Goal: Transaction & Acquisition: Subscribe to service/newsletter

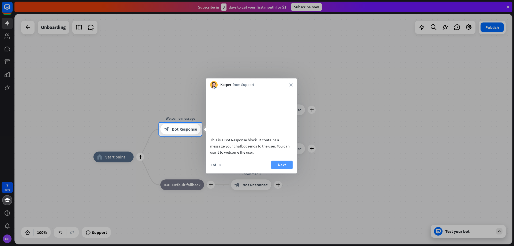
click at [288, 169] on button "Next" at bounding box center [281, 165] width 21 height 9
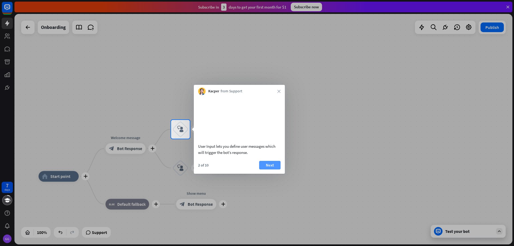
click at [275, 166] on button "Next" at bounding box center [269, 165] width 21 height 9
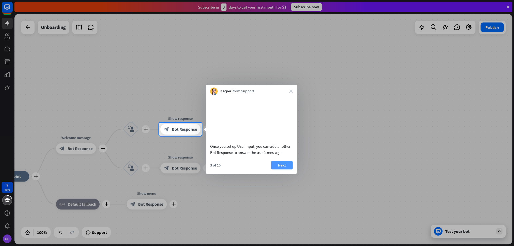
click at [280, 167] on button "Next" at bounding box center [281, 165] width 21 height 9
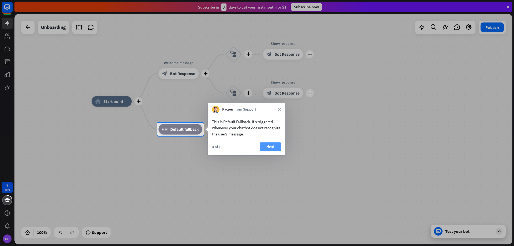
click at [271, 148] on button "Next" at bounding box center [270, 146] width 21 height 9
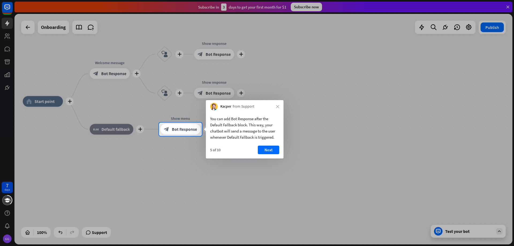
click at [271, 147] on button "Next" at bounding box center [268, 150] width 21 height 9
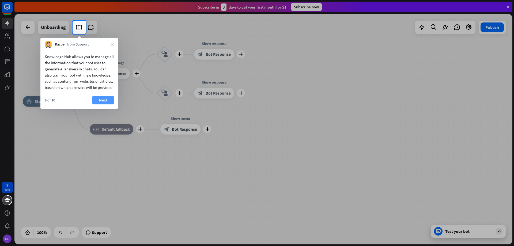
click at [100, 104] on button "Next" at bounding box center [102, 100] width 21 height 9
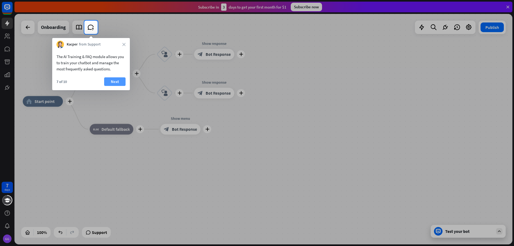
click at [112, 82] on button "Next" at bounding box center [114, 81] width 21 height 9
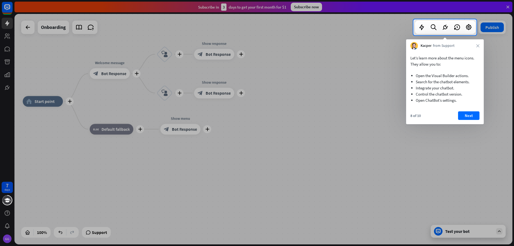
click at [468, 111] on div "Let’s learn more about the menu icons. They allow you to: Open the Visual Build…" at bounding box center [445, 87] width 78 height 75
click at [466, 115] on button "Next" at bounding box center [468, 115] width 21 height 9
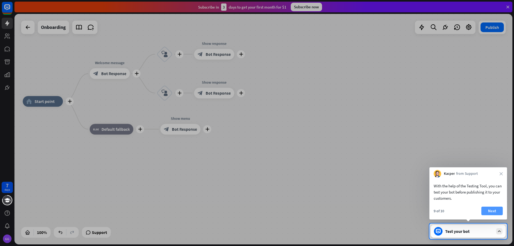
click at [489, 209] on button "Next" at bounding box center [491, 211] width 21 height 9
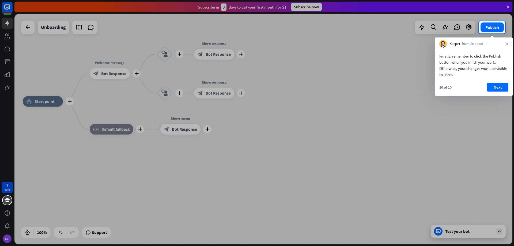
click at [499, 82] on div "Finally, remember to click the Publish button when you finish your work. Otherw…" at bounding box center [474, 72] width 78 height 48
click at [497, 85] on button "Next" at bounding box center [497, 87] width 21 height 9
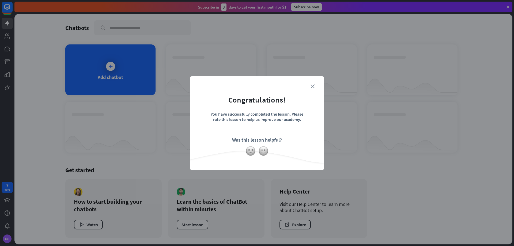
click at [313, 86] on icon "close" at bounding box center [312, 86] width 4 height 4
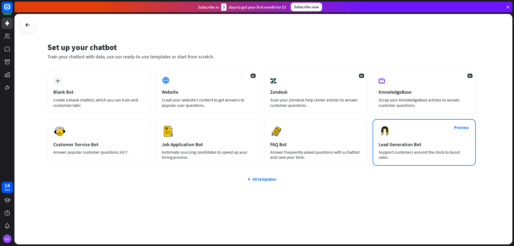
click at [408, 144] on div "Lead Generation Bot" at bounding box center [423, 144] width 91 height 6
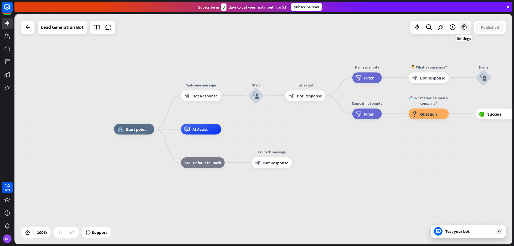
click at [463, 30] on icon at bounding box center [463, 27] width 7 height 7
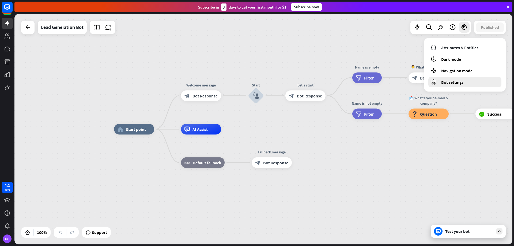
click at [455, 82] on span "Bot settings" at bounding box center [452, 81] width 22 height 5
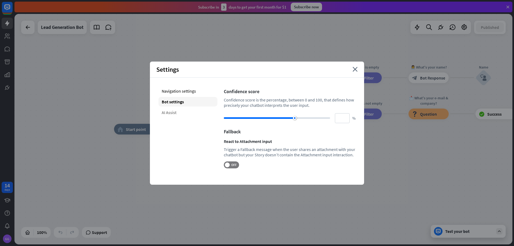
click at [159, 115] on div "AI Assist" at bounding box center [187, 113] width 59 height 10
type input "**"
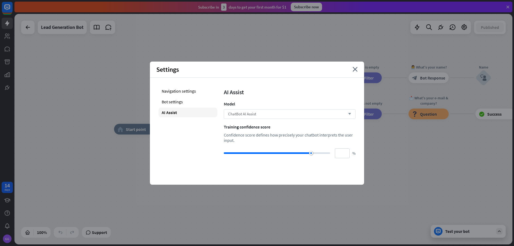
click at [260, 115] on div "ChatBot AI Assist arrow_down" at bounding box center [290, 114] width 132 height 10
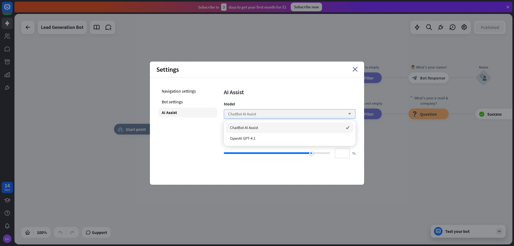
click at [260, 115] on div "ChatBot AI Assist arrow_down" at bounding box center [290, 114] width 132 height 10
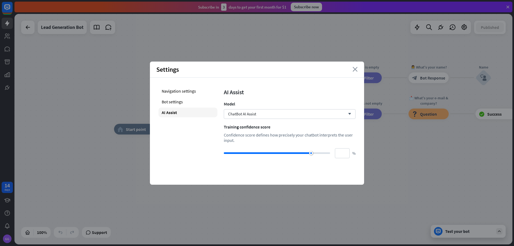
click at [353, 67] on icon "close" at bounding box center [354, 69] width 5 height 5
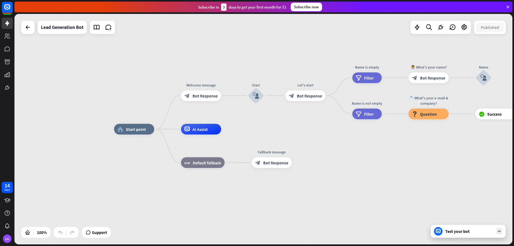
click at [497, 232] on icon at bounding box center [499, 231] width 5 height 5
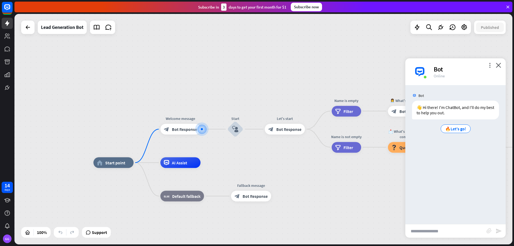
click at [441, 233] on input "text" at bounding box center [445, 230] width 81 height 13
type input "**********"
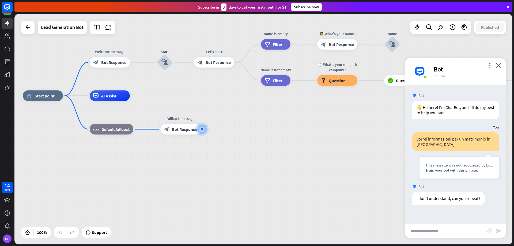
click at [500, 68] on div "more_vert close Bot Online" at bounding box center [455, 71] width 100 height 27
click at [496, 62] on div "more_vert close Bot Online" at bounding box center [455, 71] width 100 height 27
click at [500, 66] on icon "close" at bounding box center [498, 65] width 5 height 5
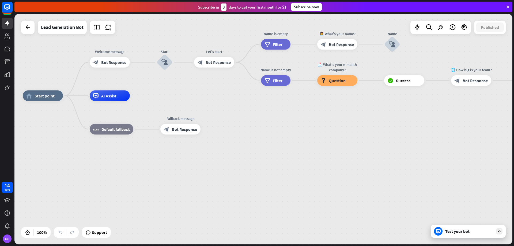
click at [451, 197] on div "home_2 Start point Welcome message block_bot_response Bot Response Start block_…" at bounding box center [272, 211] width 498 height 230
click at [65, 26] on div "Lead Generation Bot" at bounding box center [62, 27] width 43 height 13
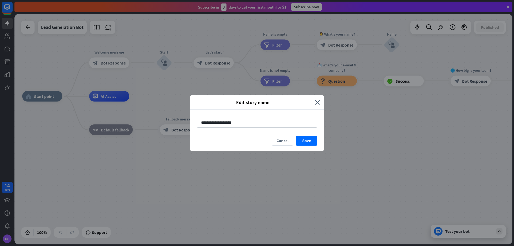
drag, startPoint x: 241, startPoint y: 122, endPoint x: 147, endPoint y: 118, distance: 93.7
click at [149, 118] on div "**********" at bounding box center [257, 123] width 514 height 246
type input "**********"
click at [303, 140] on button "Save" at bounding box center [306, 141] width 21 height 10
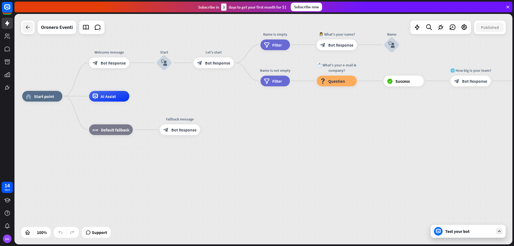
click at [27, 24] on icon at bounding box center [28, 27] width 6 height 6
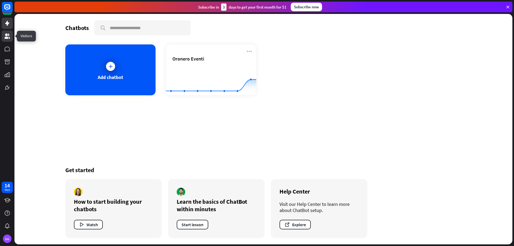
click at [6, 37] on icon at bounding box center [7, 35] width 5 height 5
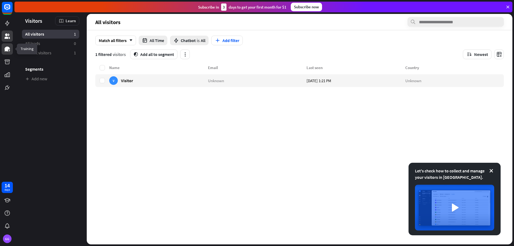
click at [9, 48] on icon at bounding box center [7, 49] width 5 height 5
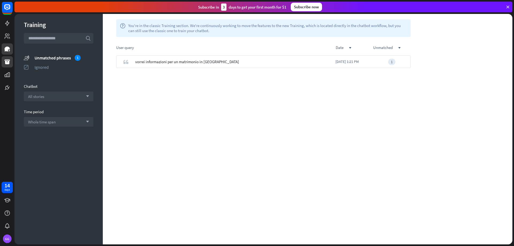
click at [12, 61] on link at bounding box center [7, 61] width 11 height 11
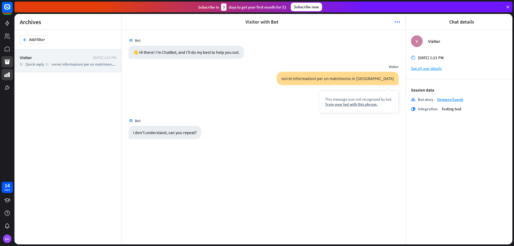
click at [9, 73] on icon at bounding box center [7, 74] width 5 height 5
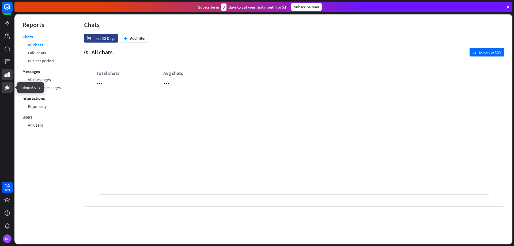
click at [9, 87] on icon at bounding box center [8, 86] width 1 height 1
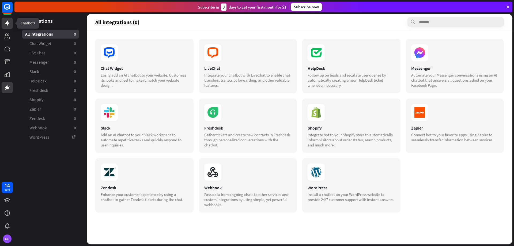
click at [10, 24] on icon at bounding box center [7, 23] width 6 height 6
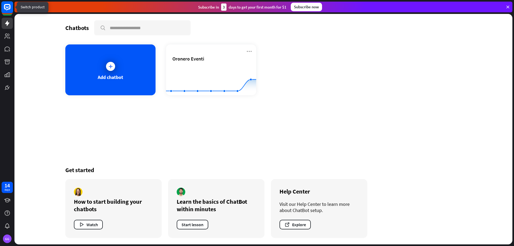
click at [10, 9] on icon at bounding box center [7, 7] width 6 height 6
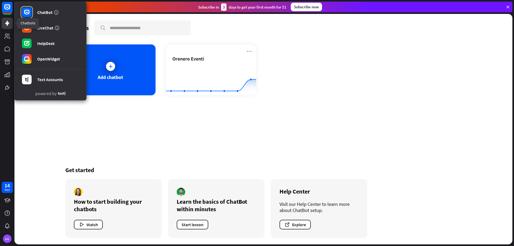
click at [7, 21] on icon at bounding box center [7, 23] width 4 height 5
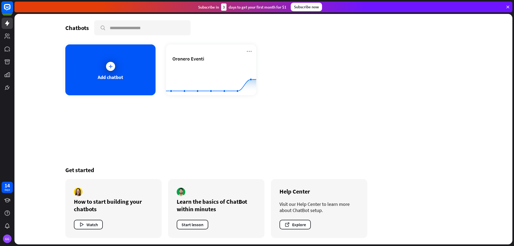
click at [8, 6] on rect at bounding box center [7, 7] width 12 height 12
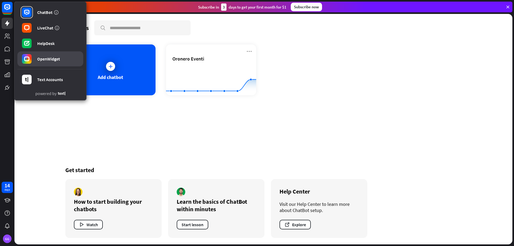
click at [45, 56] on div "OpenWidget" at bounding box center [48, 58] width 23 height 5
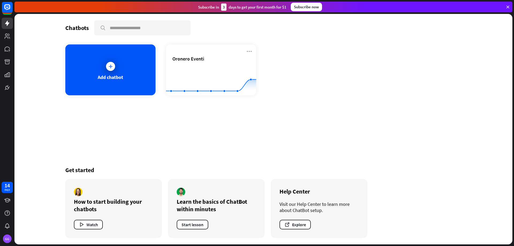
click at [307, 6] on div "Subscribe now" at bounding box center [306, 7] width 31 height 9
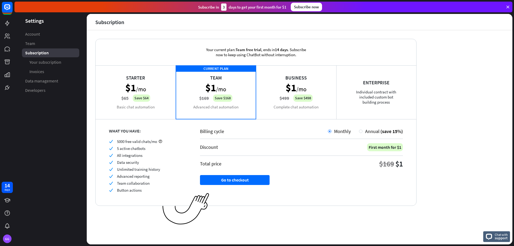
click at [156, 98] on div "Starter $1 /mo $65 Save $64 Basic chat automation" at bounding box center [136, 92] width 80 height 54
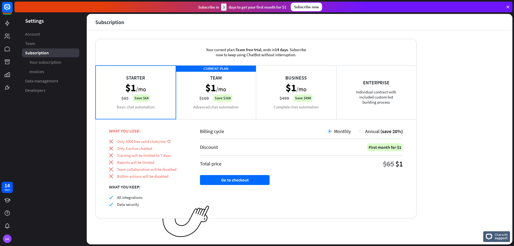
click at [223, 68] on div "CURRENT PLAN Team $1 /mo $169 Save $168 Advanced chat automation" at bounding box center [216, 92] width 80 height 54
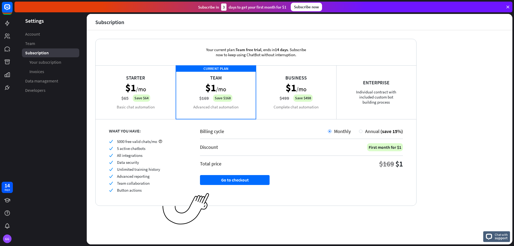
click at [154, 83] on div "Starter $1 /mo $65 Save $64 Basic chat automation" at bounding box center [136, 92] width 80 height 54
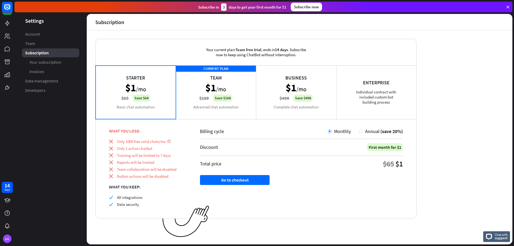
click at [131, 94] on div "Starter $1 /mo $65 Save $64 Basic chat automation" at bounding box center [136, 92] width 80 height 54
click at [236, 177] on button "Go to checkout" at bounding box center [235, 180] width 70 height 10
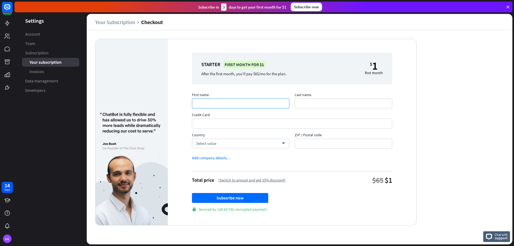
click at [221, 104] on input "First name" at bounding box center [240, 103] width 97 height 10
type input "**********"
click at [312, 102] on input "Last name" at bounding box center [343, 103] width 97 height 10
type input "**********"
drag, startPoint x: 239, startPoint y: 106, endPoint x: 185, endPoint y: 105, distance: 54.3
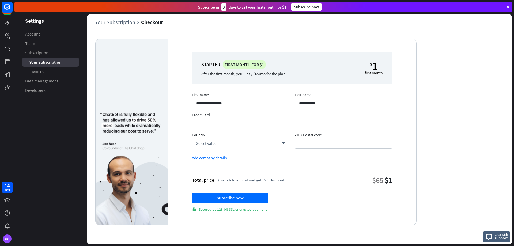
click at [174, 106] on div "**********" at bounding box center [292, 132] width 248 height 186
click at [207, 102] on input "First name" at bounding box center [240, 103] width 97 height 10
type input "******"
click at [227, 139] on div "Select value arrow_down" at bounding box center [240, 144] width 97 height 10
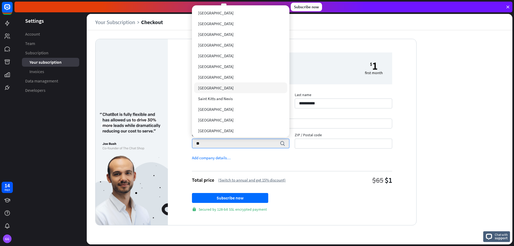
type input "**"
click at [204, 90] on span "[GEOGRAPHIC_DATA]" at bounding box center [216, 87] width 36 height 5
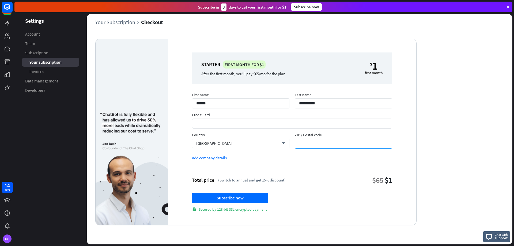
click at [332, 145] on input "ZIP / Postal code" at bounding box center [343, 144] width 97 height 10
click at [305, 144] on input "ZIP / Postal code" at bounding box center [343, 144] width 97 height 10
type input "*****"
click at [247, 197] on button "Subscribe now" at bounding box center [230, 198] width 76 height 10
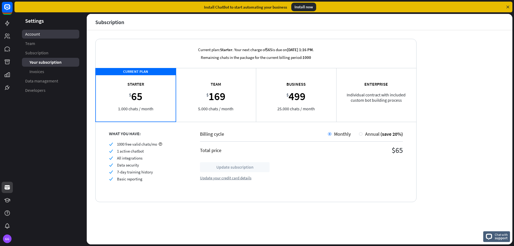
click at [33, 33] on span "Account" at bounding box center [32, 34] width 15 height 6
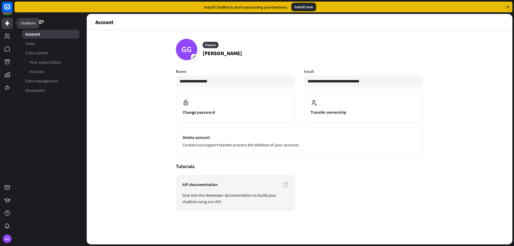
click at [7, 24] on icon at bounding box center [7, 23] width 4 height 5
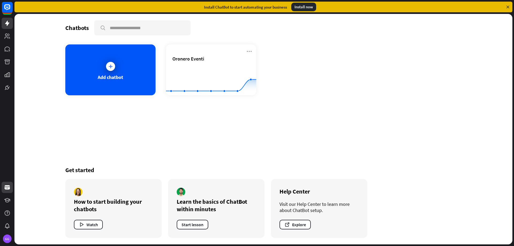
click at [5, 182] on div "GG" at bounding box center [7, 212] width 14 height 64
click at [7, 189] on icon at bounding box center [7, 187] width 5 height 4
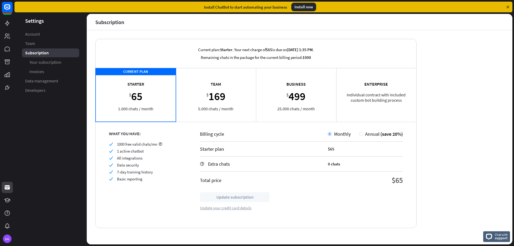
click at [216, 208] on div "Update your credit card details" at bounding box center [225, 207] width 51 height 5
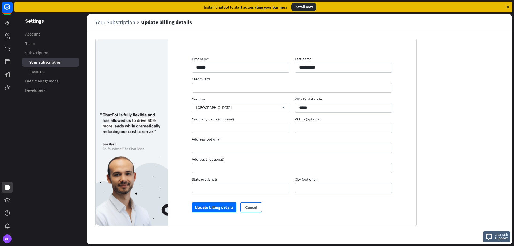
click at [253, 210] on button "Cancel" at bounding box center [250, 207] width 21 height 10
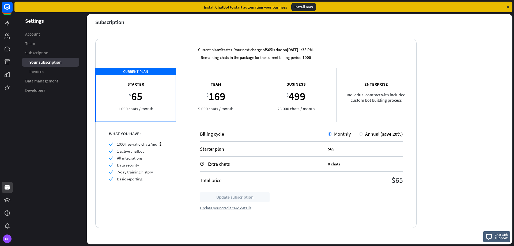
click at [304, 6] on div "Install now" at bounding box center [303, 7] width 25 height 9
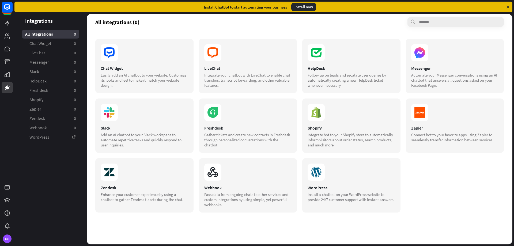
click at [309, 8] on div "Install now" at bounding box center [303, 7] width 25 height 9
click at [45, 42] on span "Chat Widget" at bounding box center [40, 44] width 22 height 6
